Goal: Information Seeking & Learning: Learn about a topic

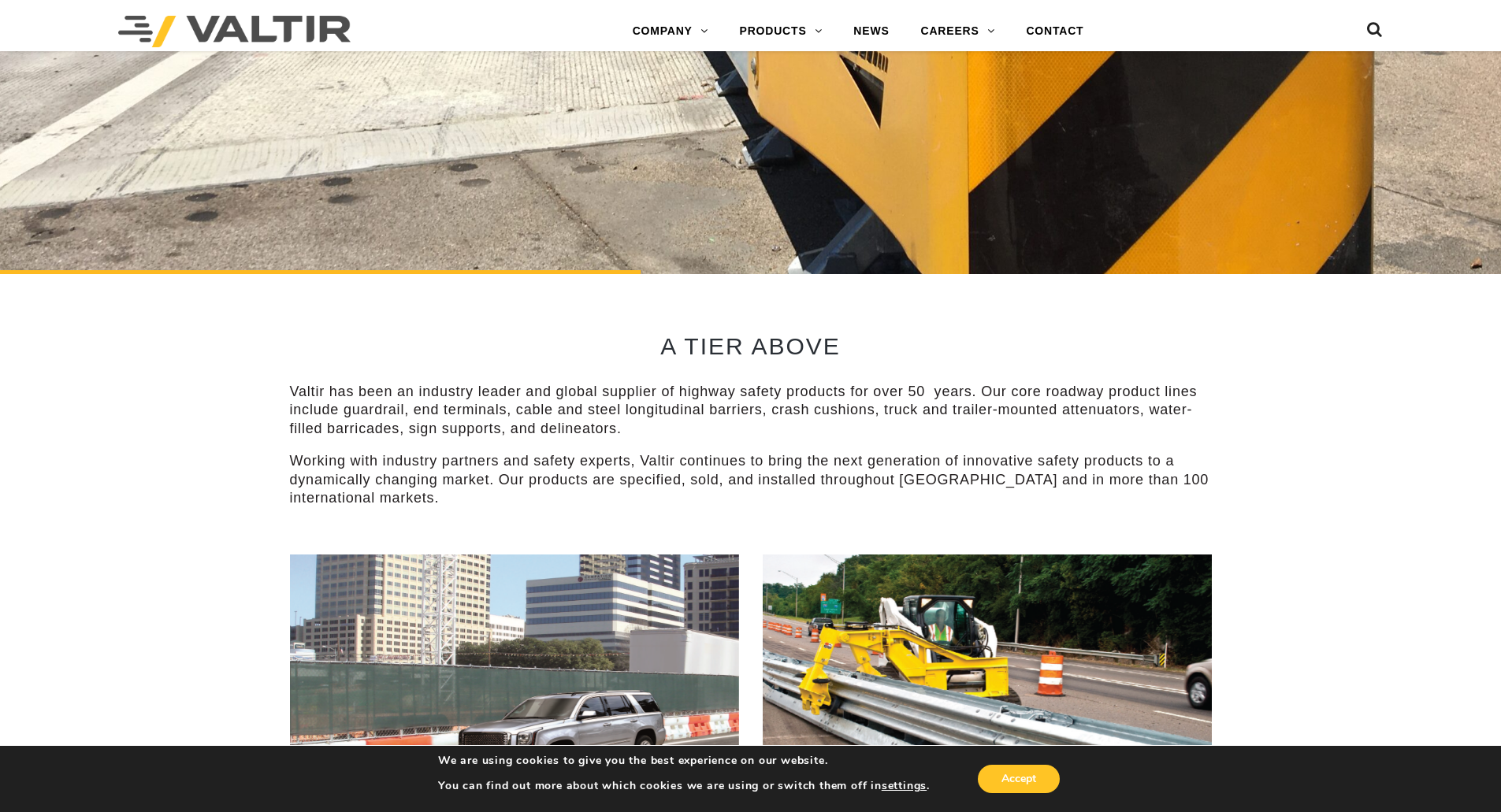
scroll to position [625, 0]
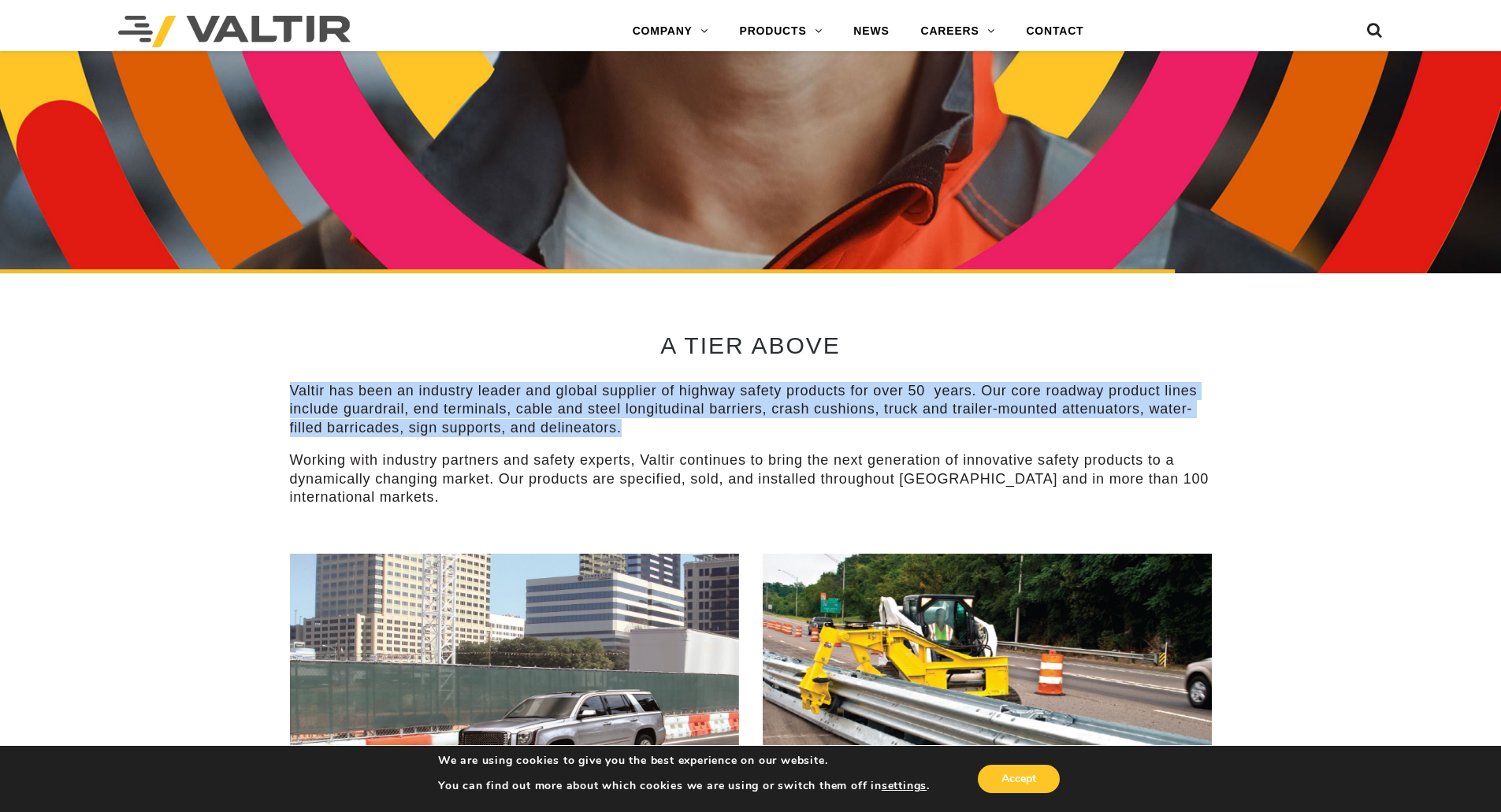
drag, startPoint x: 276, startPoint y: 386, endPoint x: 636, endPoint y: 433, distance: 363.1
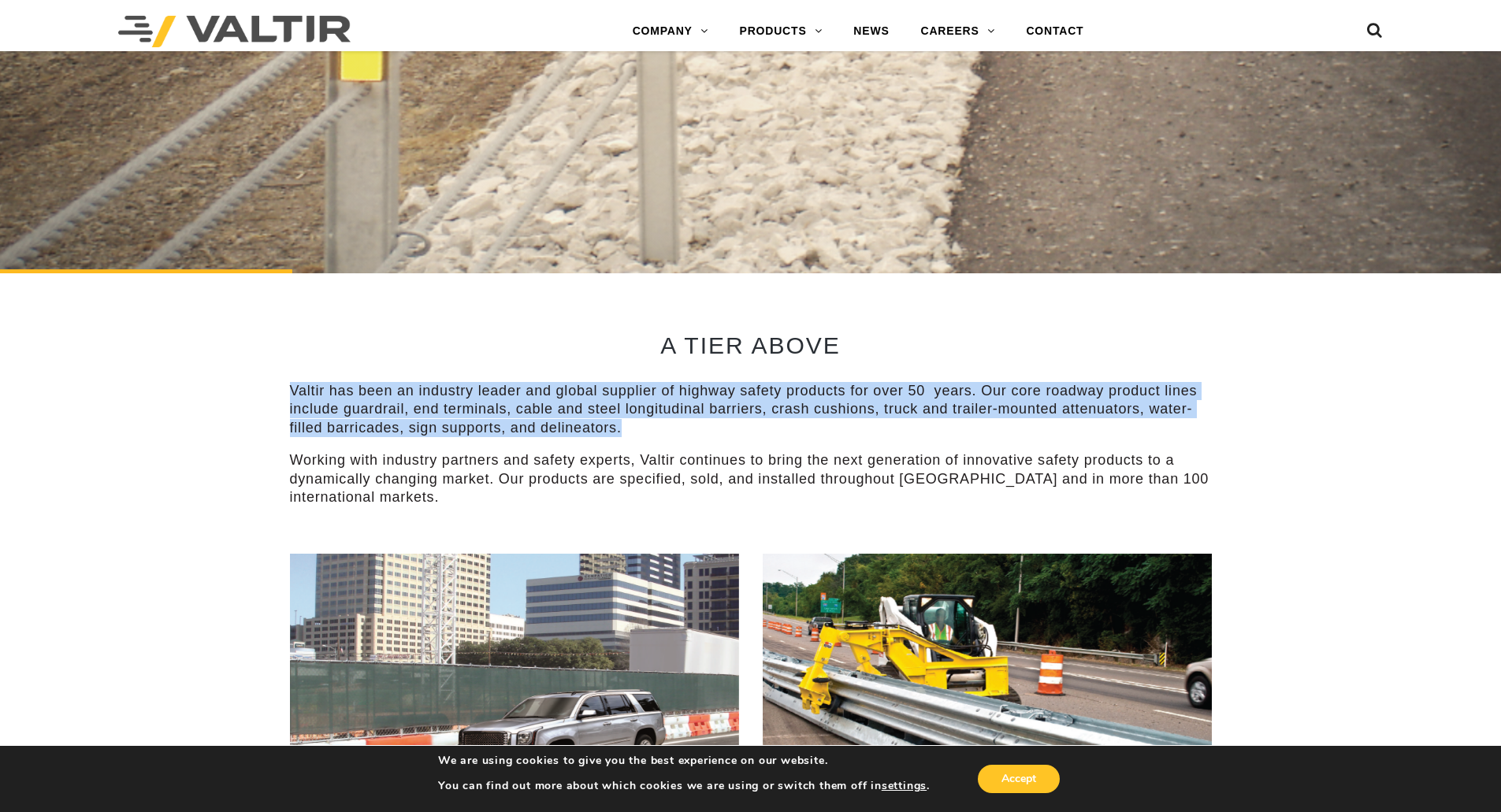
copy p "Valtir has been an industry leader and global supplier of highway safety produc…"
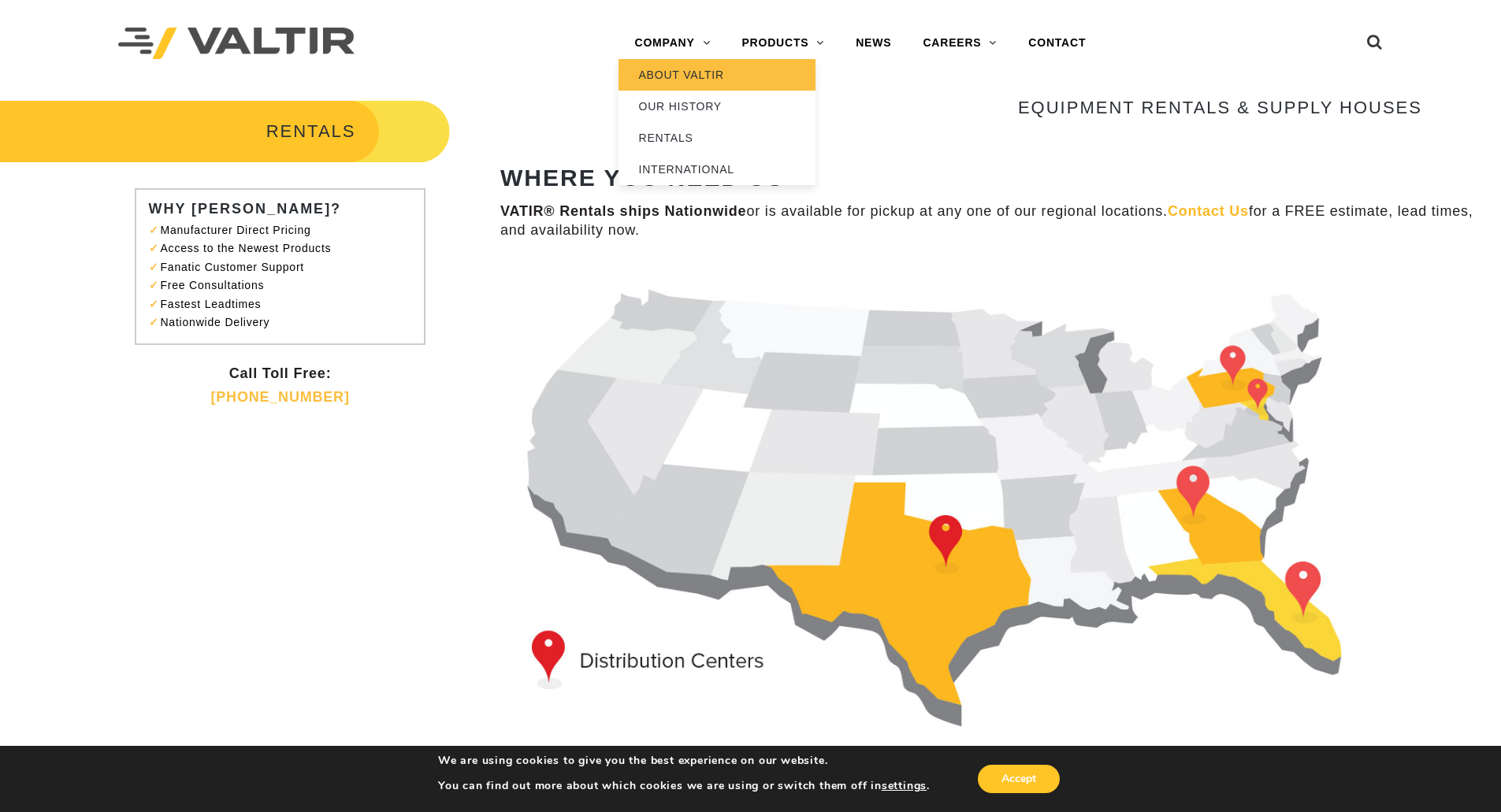
click at [663, 69] on link "ABOUT VALTIR" at bounding box center [717, 75] width 197 height 32
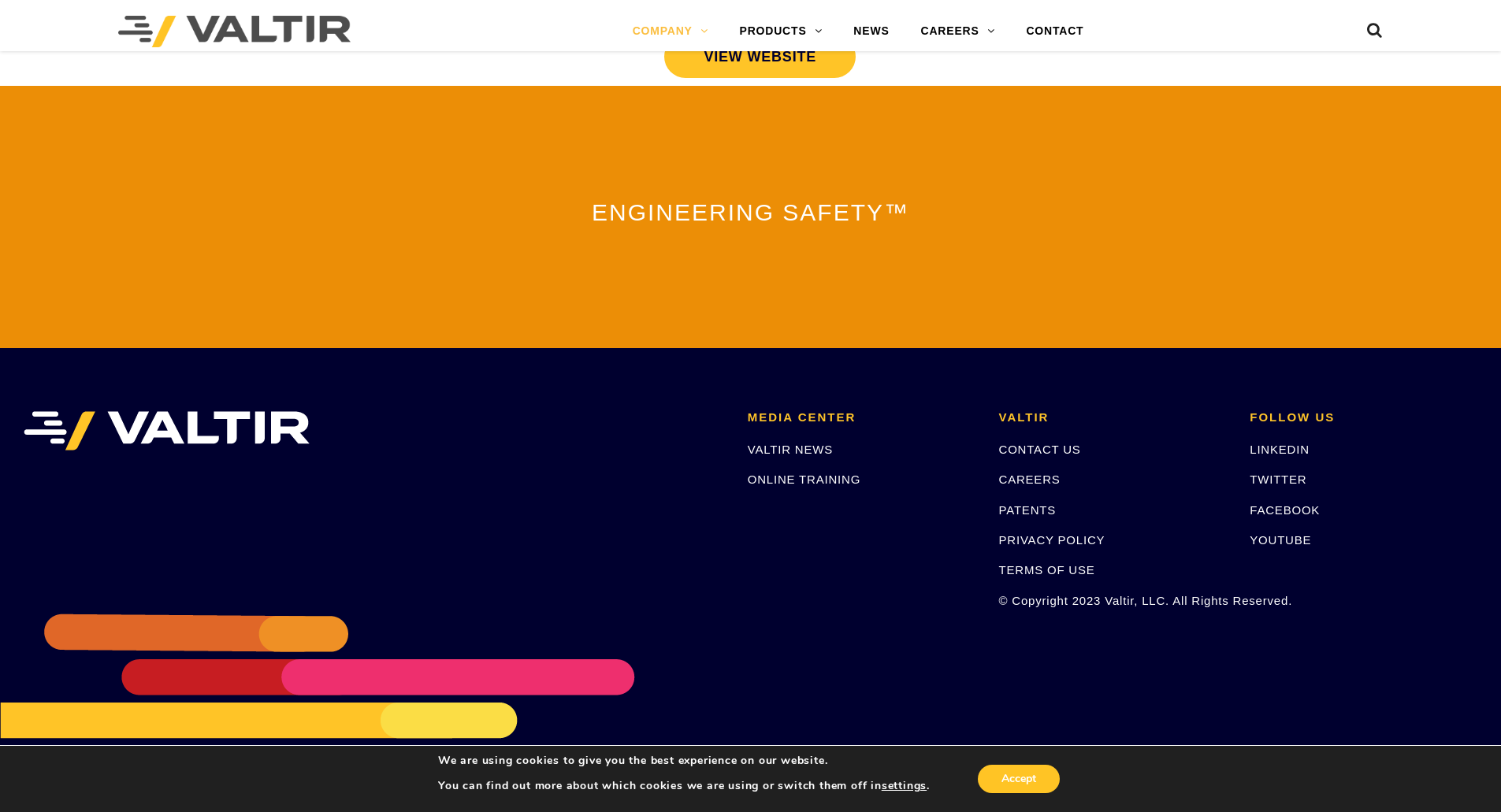
scroll to position [3394, 0]
click at [750, 9] on header "Menu COMPANY ABOUT VALTIR OUR HISTORY RENTALS INTERNATIONAL PRODUCTS BARRICADES…" at bounding box center [750, 25] width 1501 height 51
